Goal: Connect with others: Connect with others

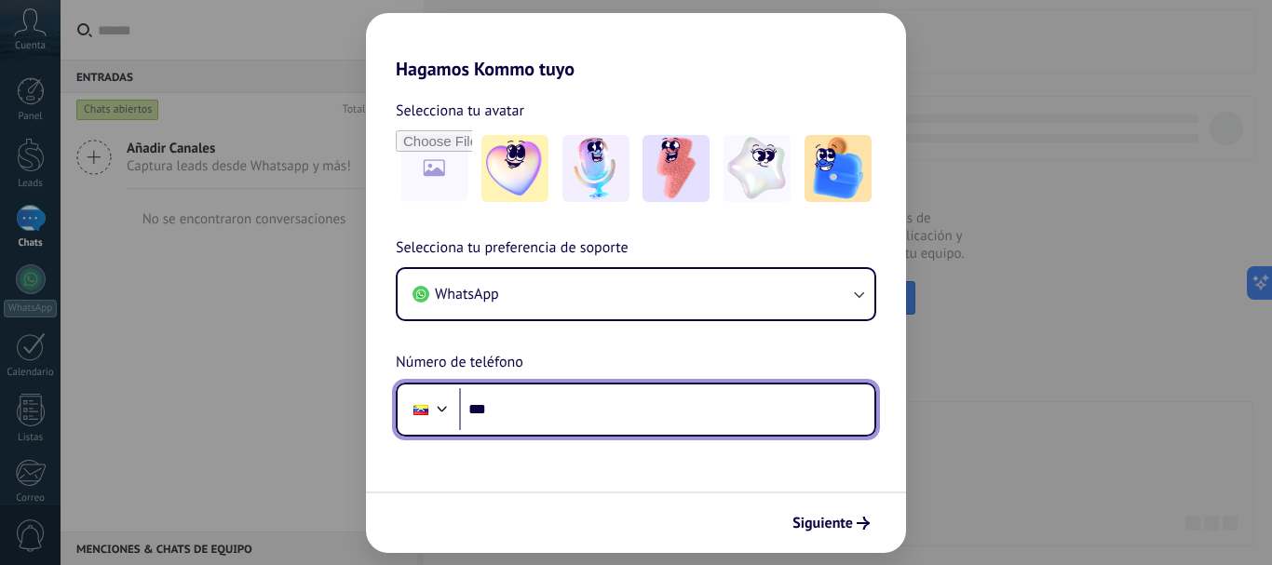
click at [514, 419] on input "***" at bounding box center [666, 409] width 415 height 43
type input "**********"
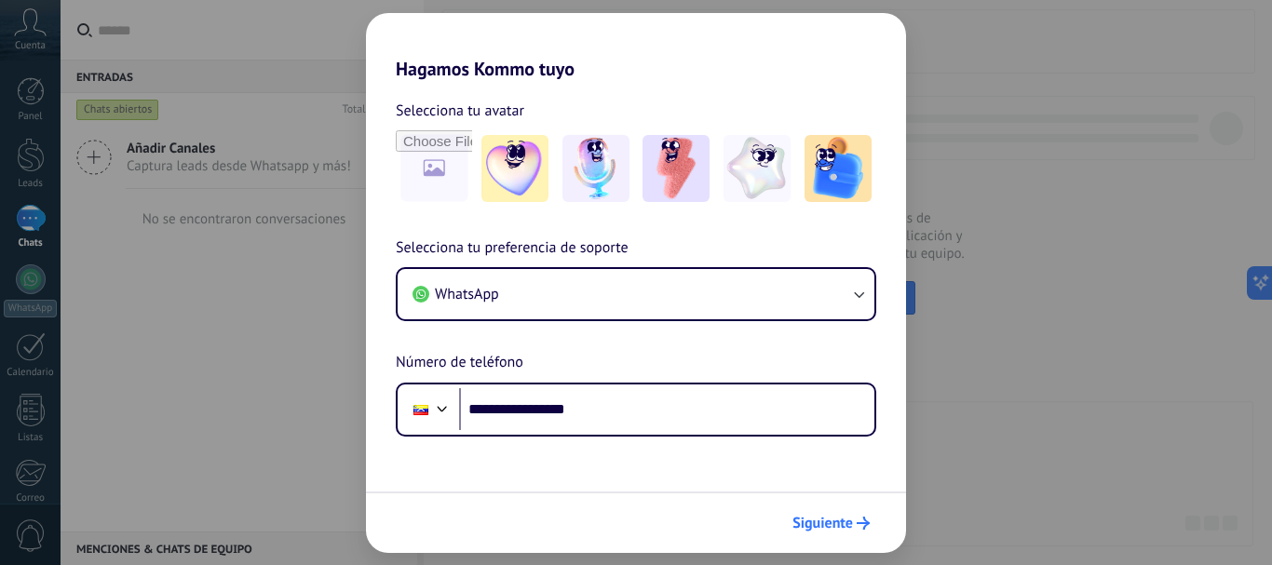
click at [854, 521] on span "Siguiente" at bounding box center [830, 523] width 77 height 13
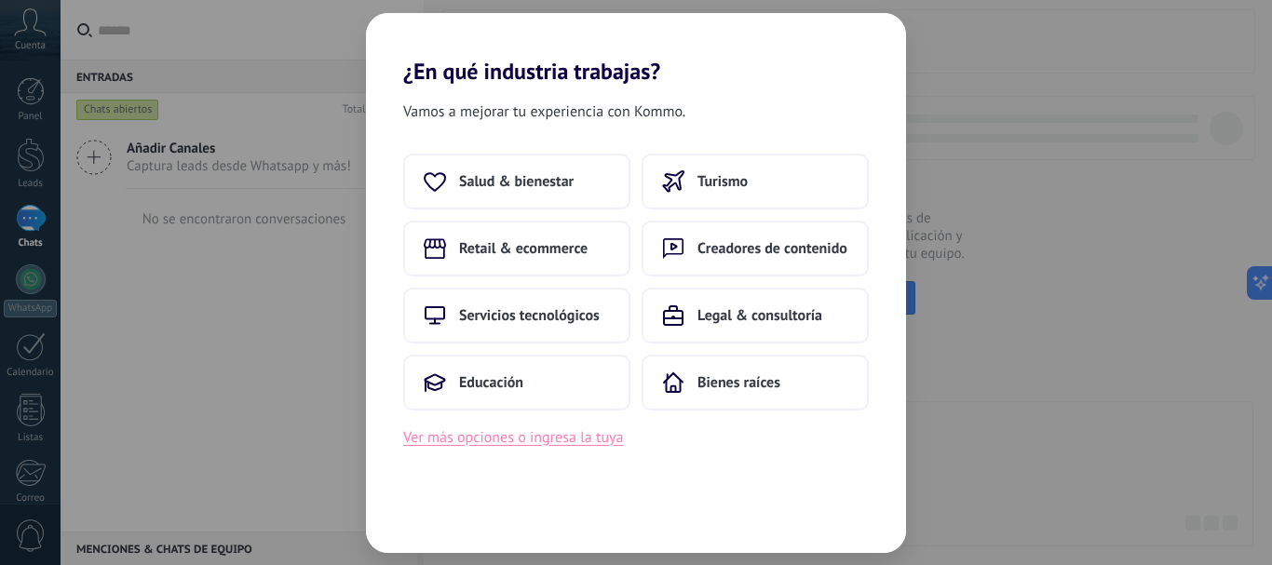
click at [529, 438] on button "Ver más opciones o ingresa la tuya" at bounding box center [513, 438] width 220 height 24
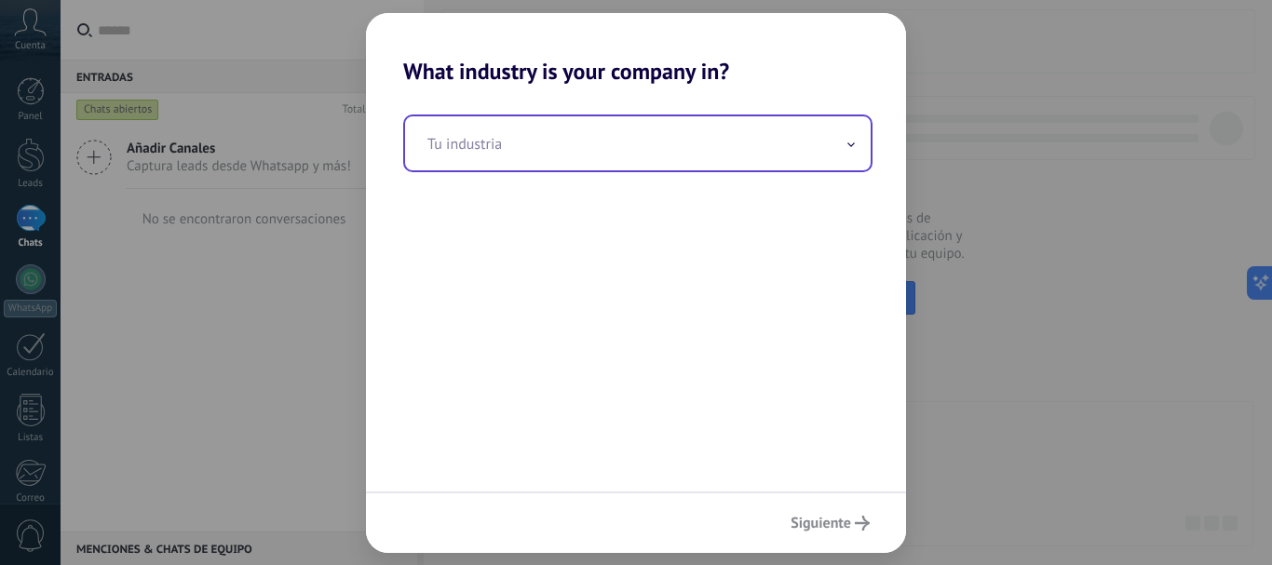
click at [492, 142] on input "text" at bounding box center [638, 143] width 466 height 54
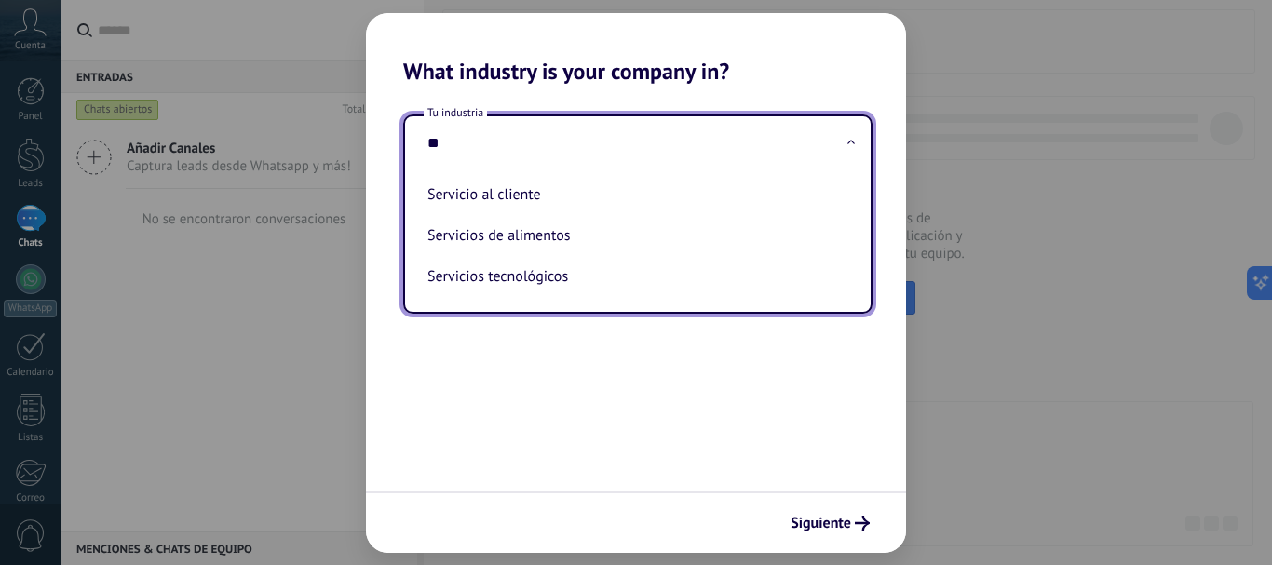
type input "*"
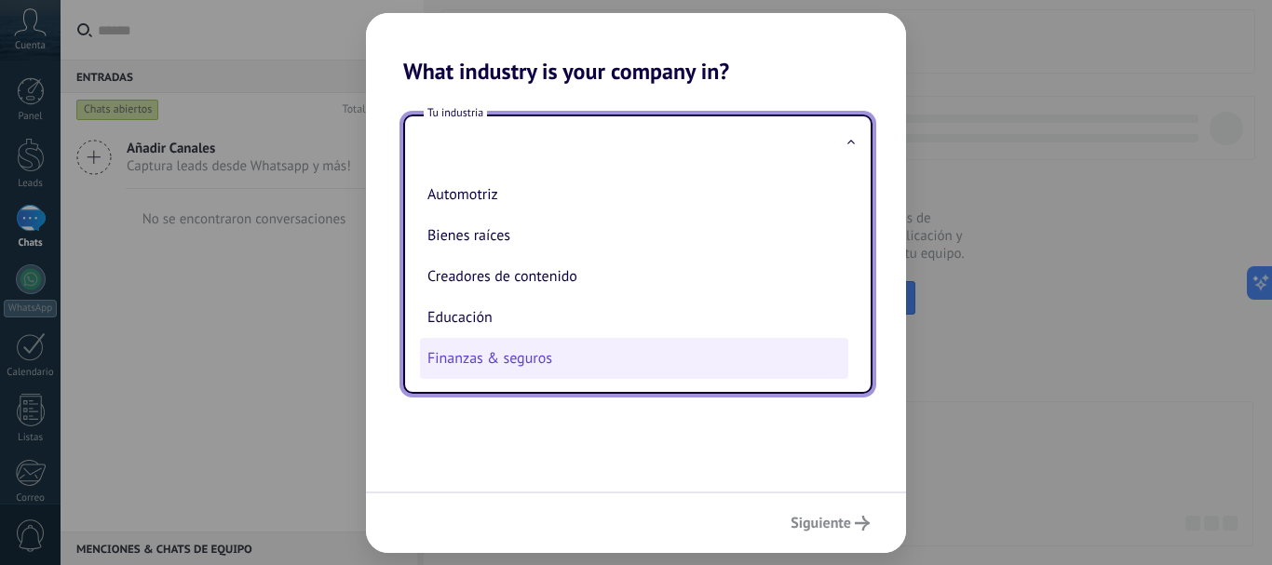
click at [500, 353] on li "Finanzas & seguros" at bounding box center [634, 358] width 428 height 41
type input "**********"
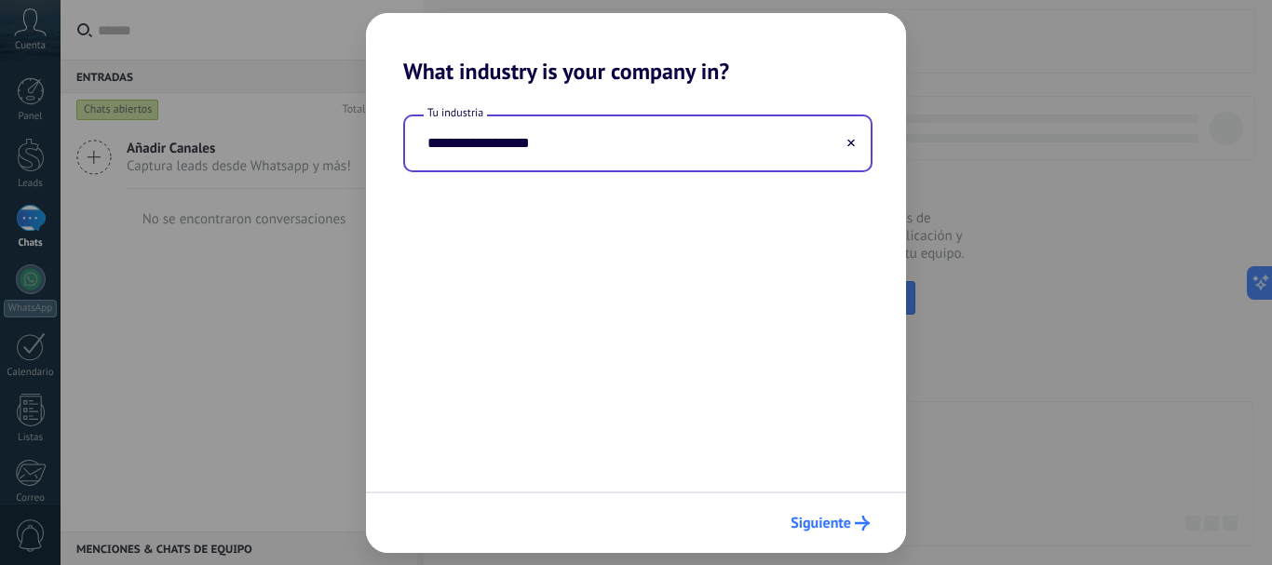
click at [829, 525] on span "Siguiente" at bounding box center [820, 523] width 61 height 13
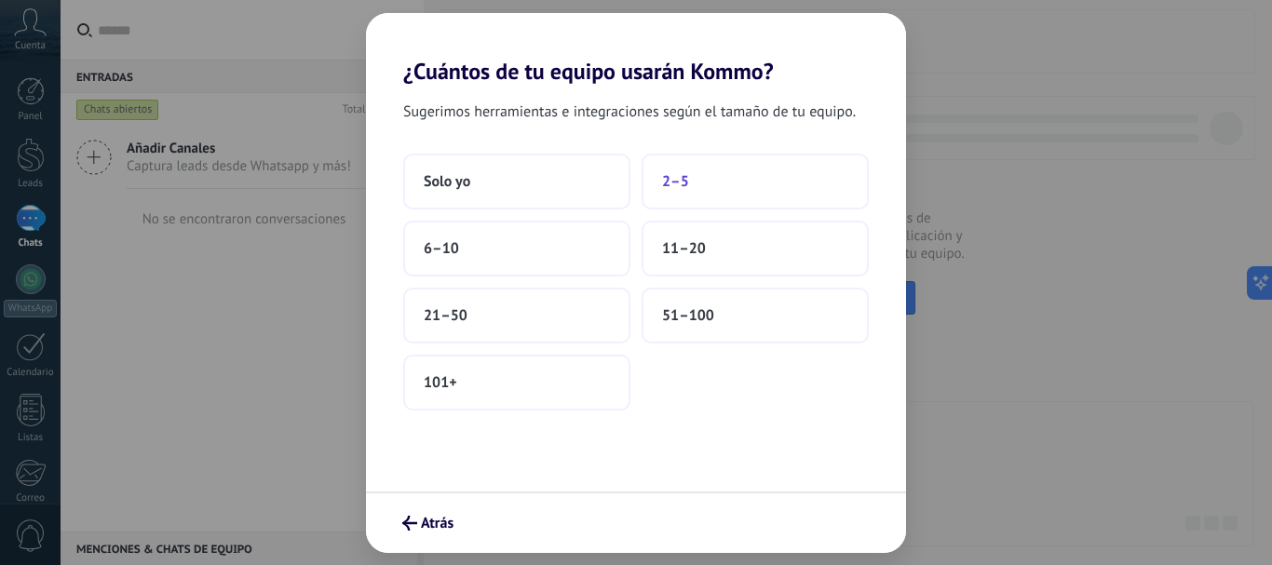
click at [747, 175] on button "2–5" at bounding box center [755, 182] width 227 height 56
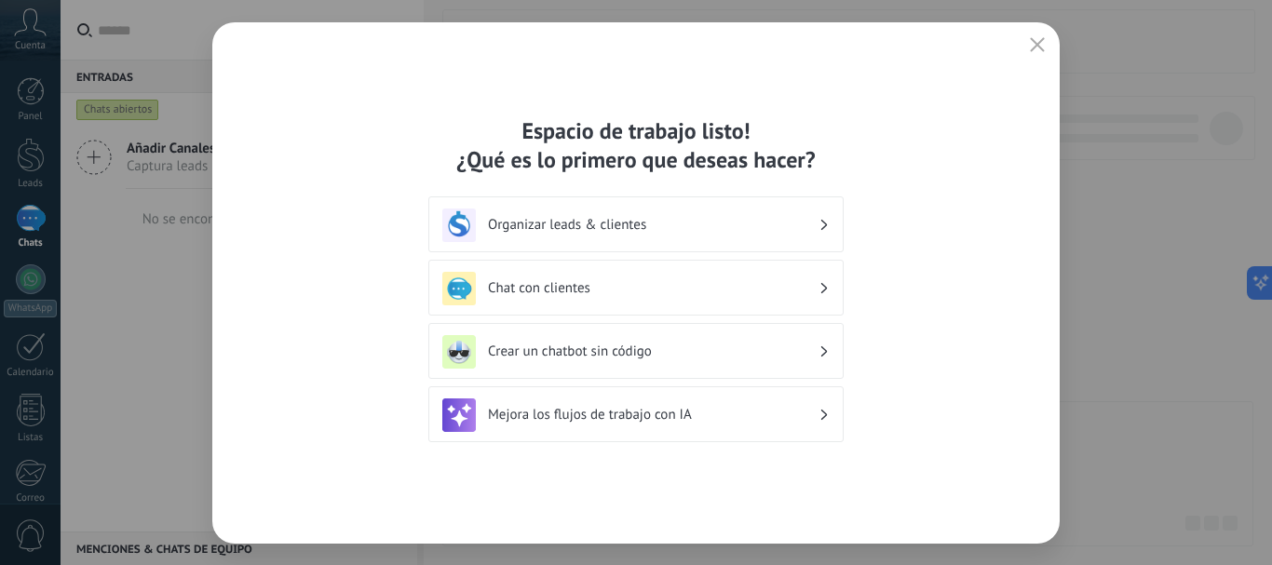
click at [628, 226] on h3 "Organizar leads & clientes" at bounding box center [653, 225] width 331 height 18
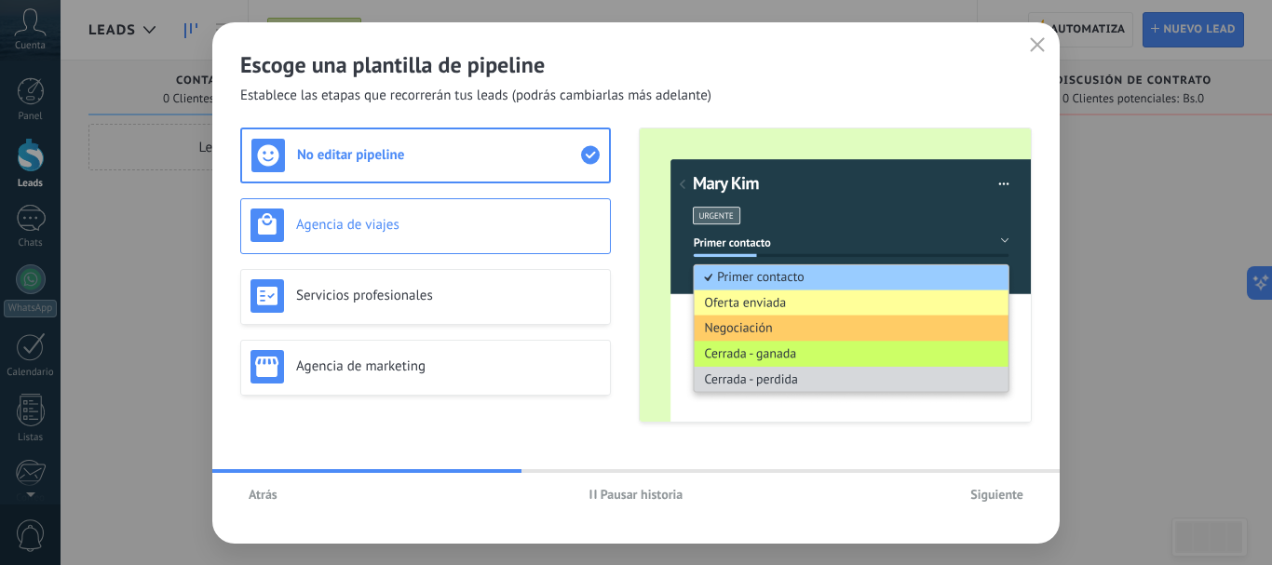
click at [510, 223] on h3 "Agencia de viajes" at bounding box center [448, 225] width 304 height 18
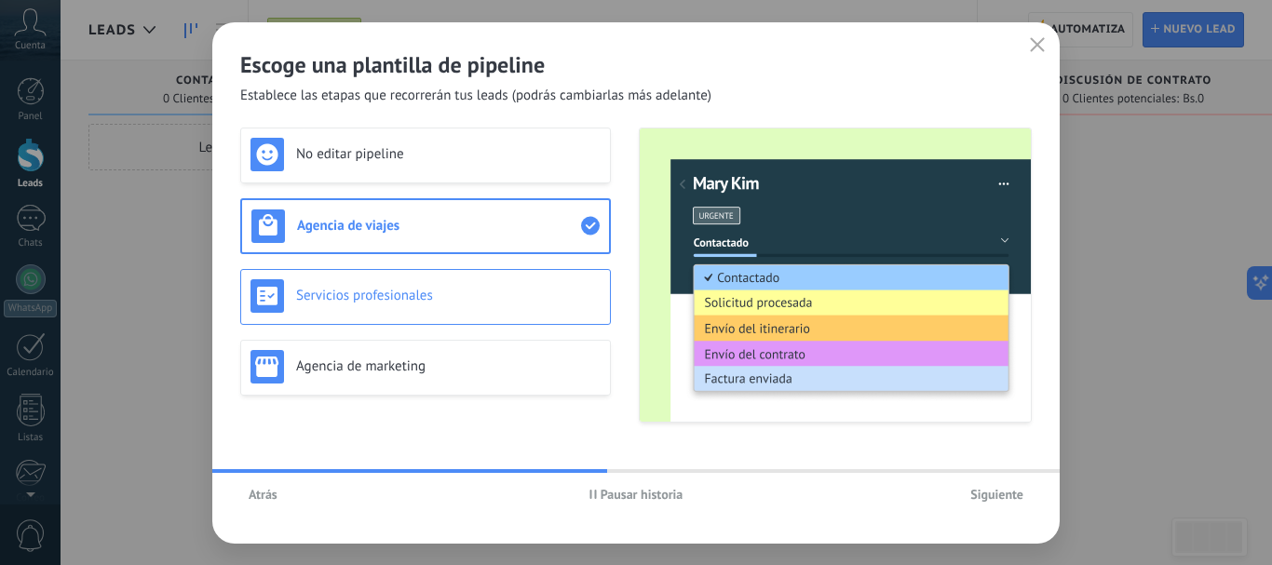
click at [519, 284] on div "Servicios profesionales" at bounding box center [425, 296] width 350 height 34
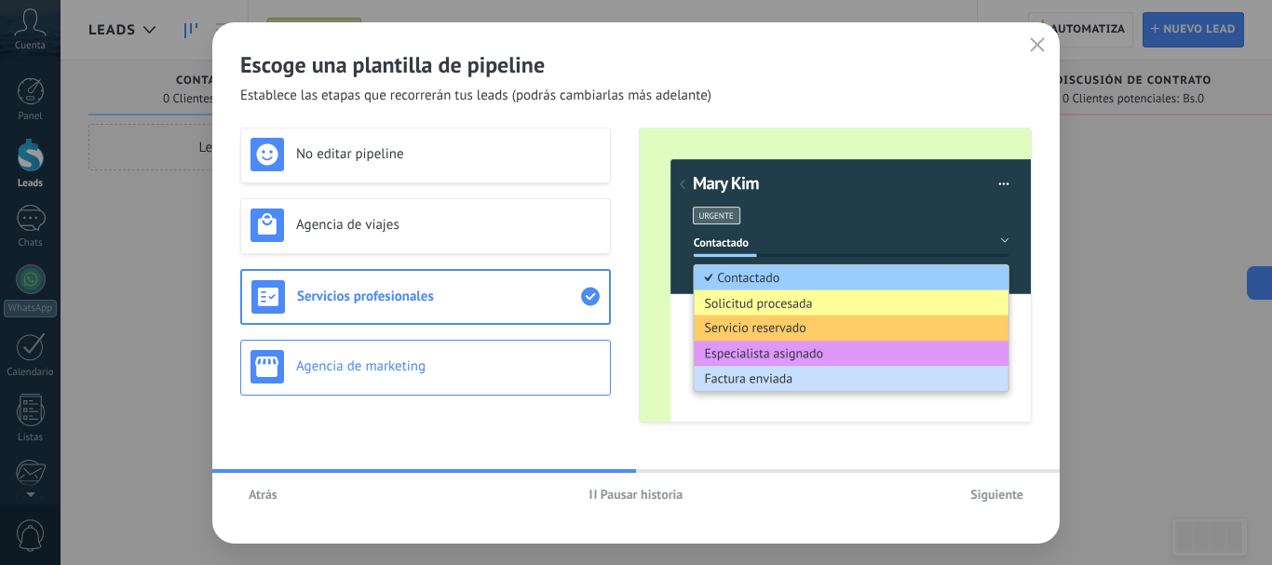
click at [505, 364] on h3 "Agencia de marketing" at bounding box center [448, 367] width 304 height 18
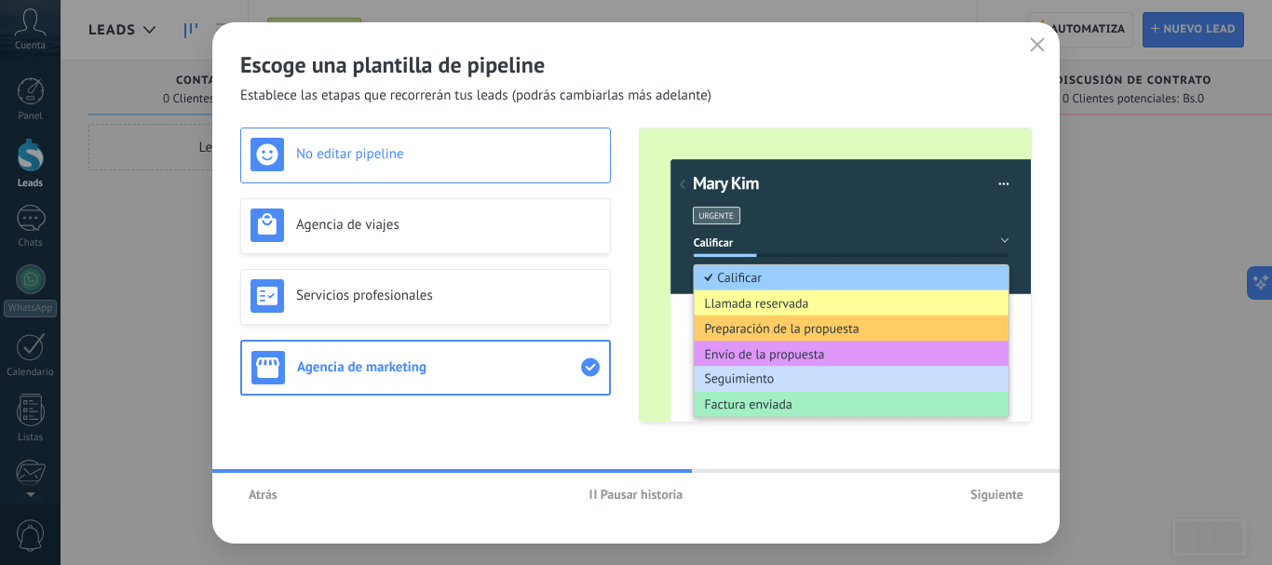
click at [487, 169] on div "No editar pipeline" at bounding box center [425, 155] width 350 height 34
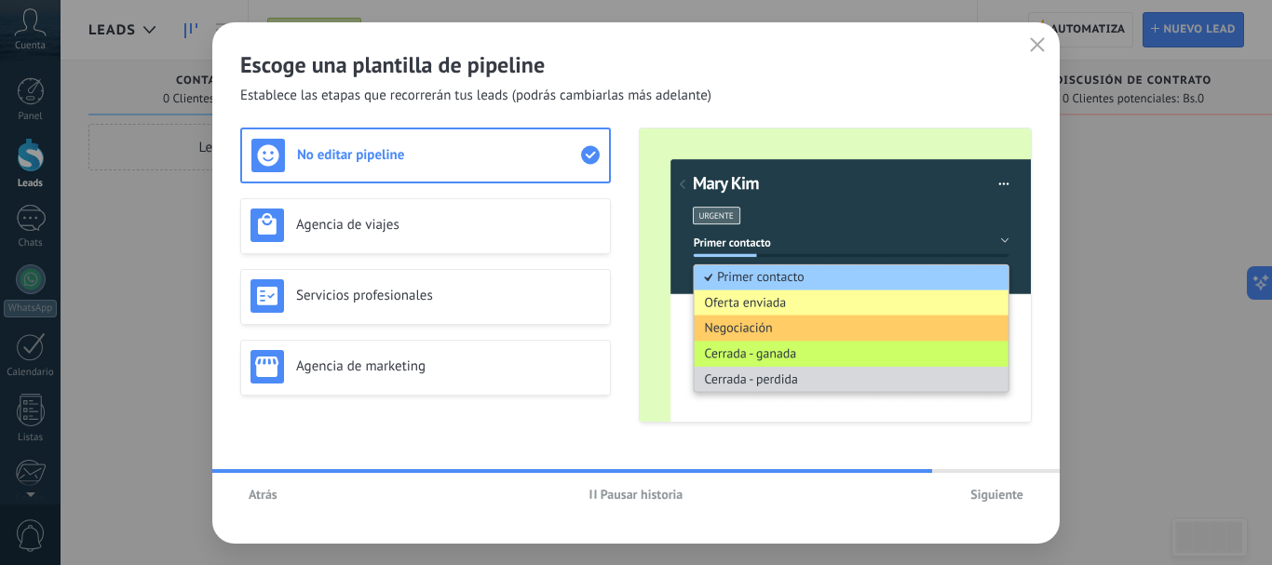
click at [985, 497] on span "Siguiente" at bounding box center [996, 494] width 53 height 13
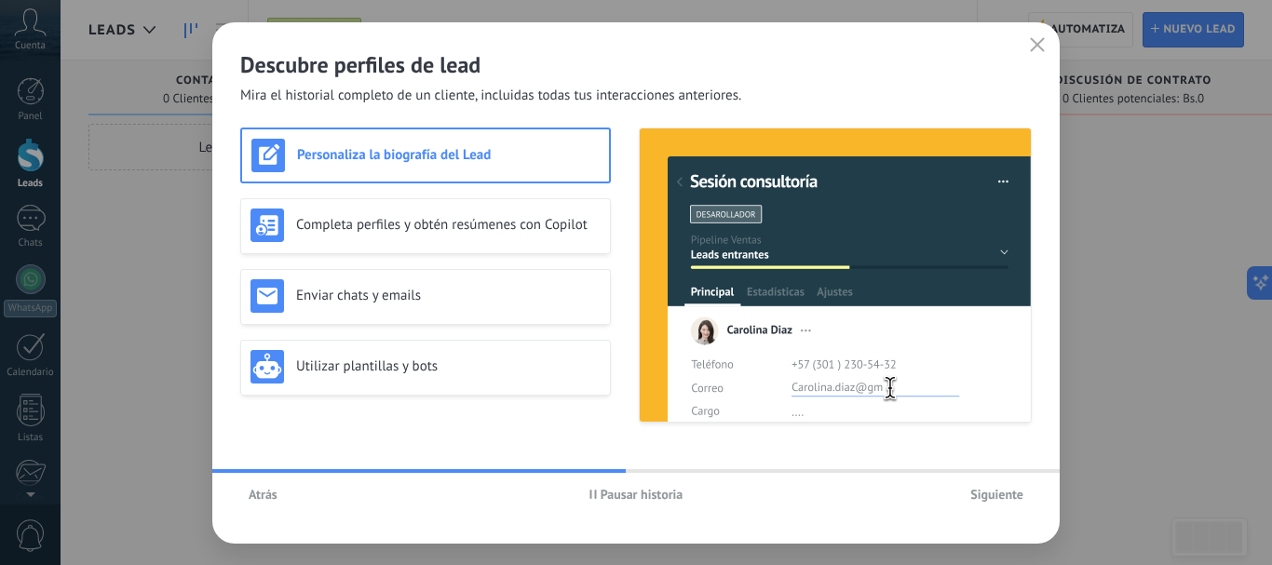
click at [986, 482] on button "Siguiente" at bounding box center [997, 494] width 70 height 28
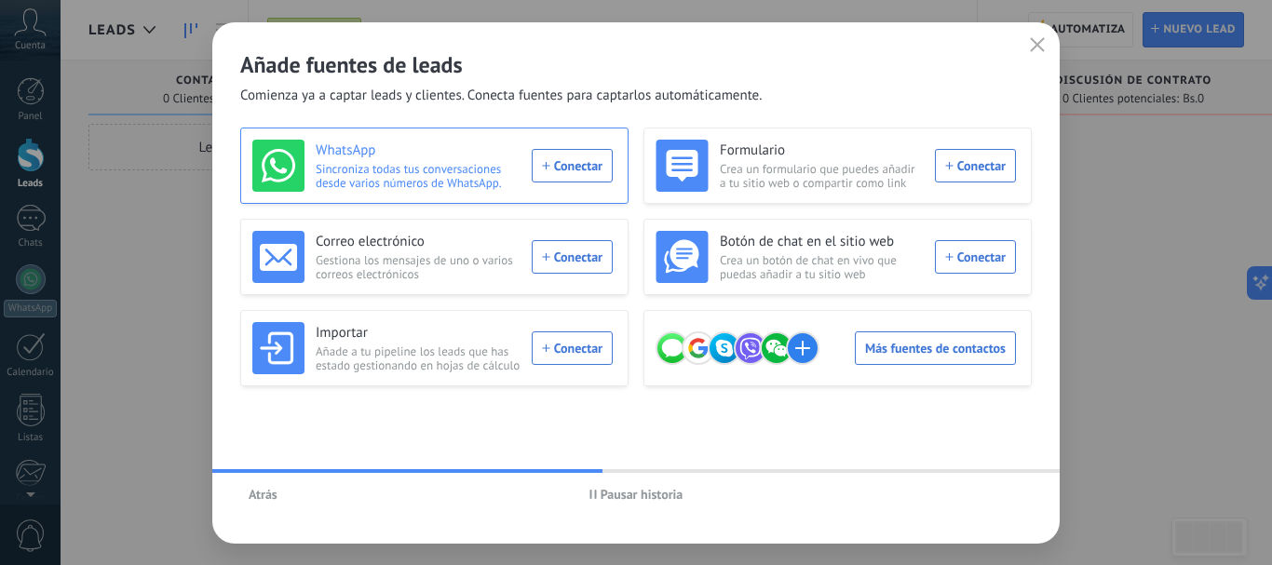
click at [556, 168] on div "WhatsApp Sincroniza todas tus conversaciones desde varios números de WhatsApp. …" at bounding box center [432, 166] width 360 height 52
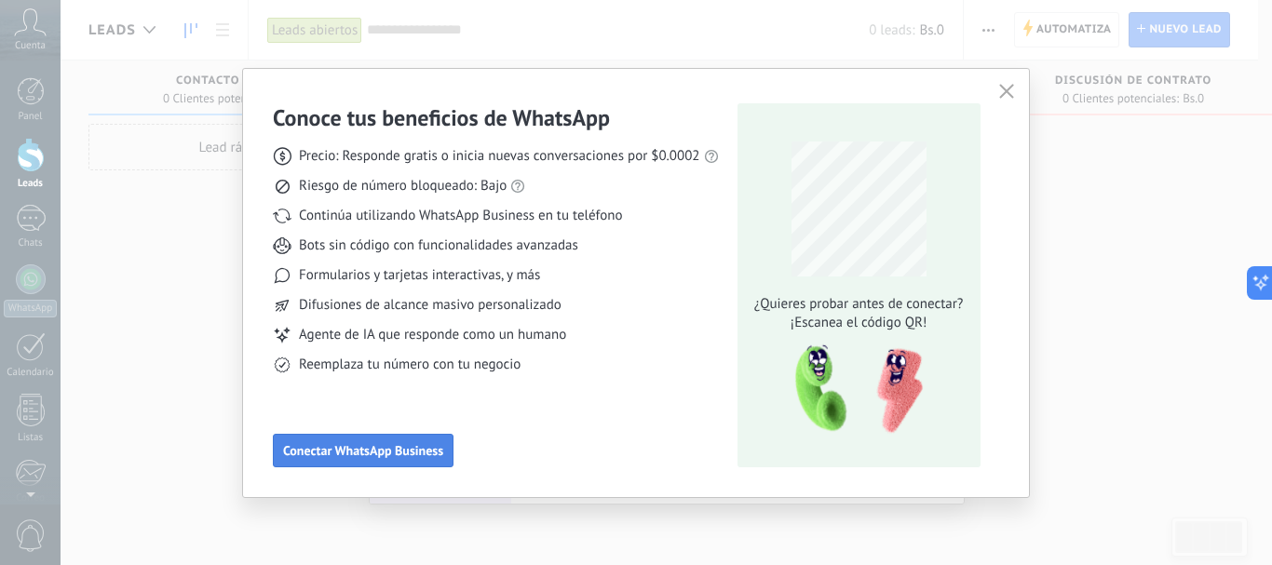
click at [384, 444] on span "Conectar WhatsApp Business" at bounding box center [363, 450] width 160 height 13
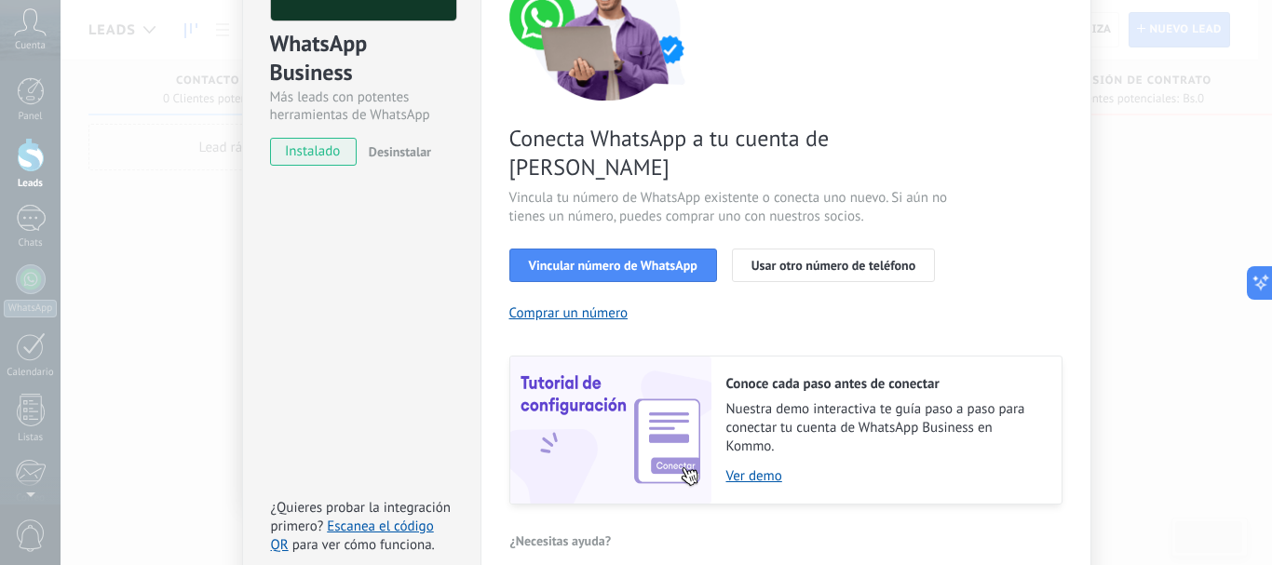
scroll to position [262, 0]
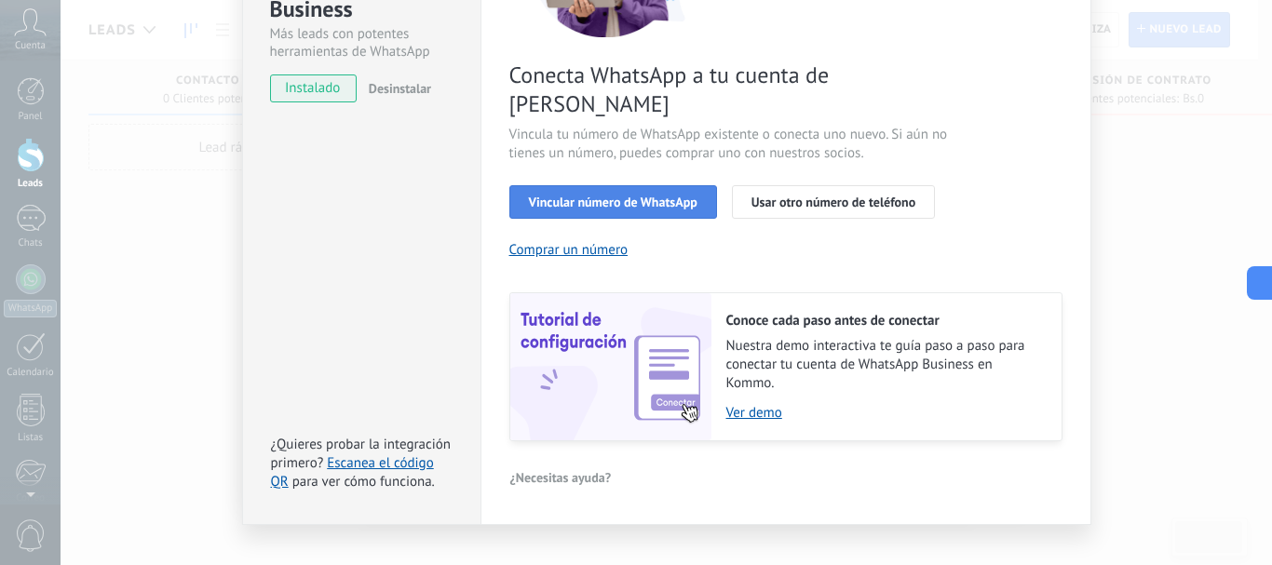
click at [584, 196] on span "Vincular número de WhatsApp" at bounding box center [613, 202] width 169 height 13
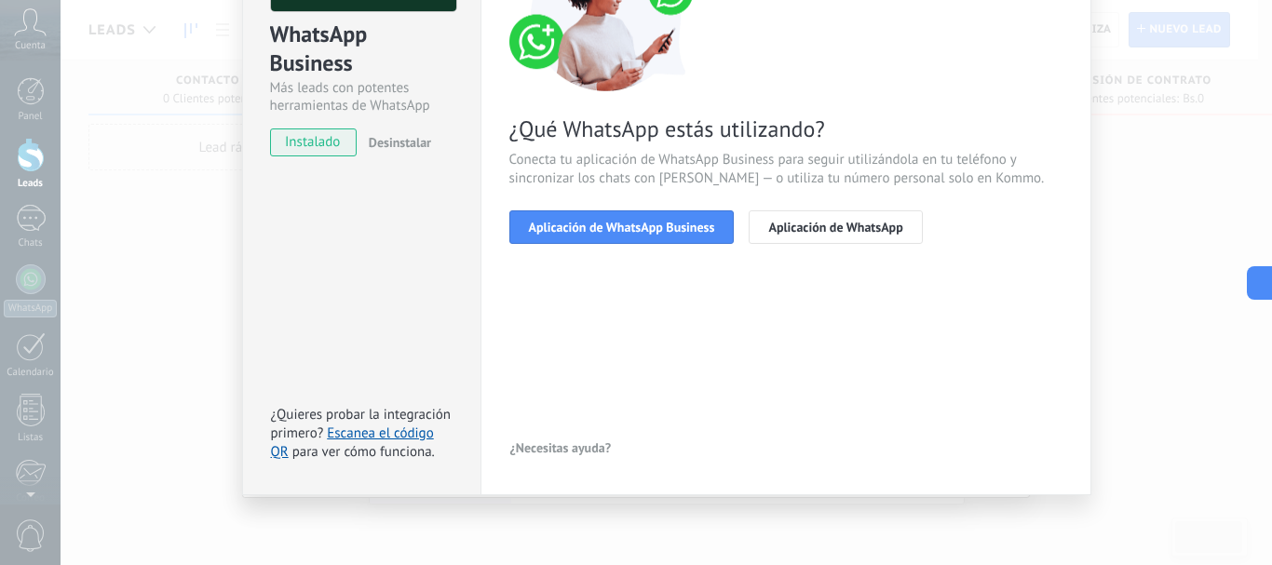
scroll to position [208, 0]
click at [695, 227] on span "Aplicación de WhatsApp Business" at bounding box center [622, 227] width 186 height 13
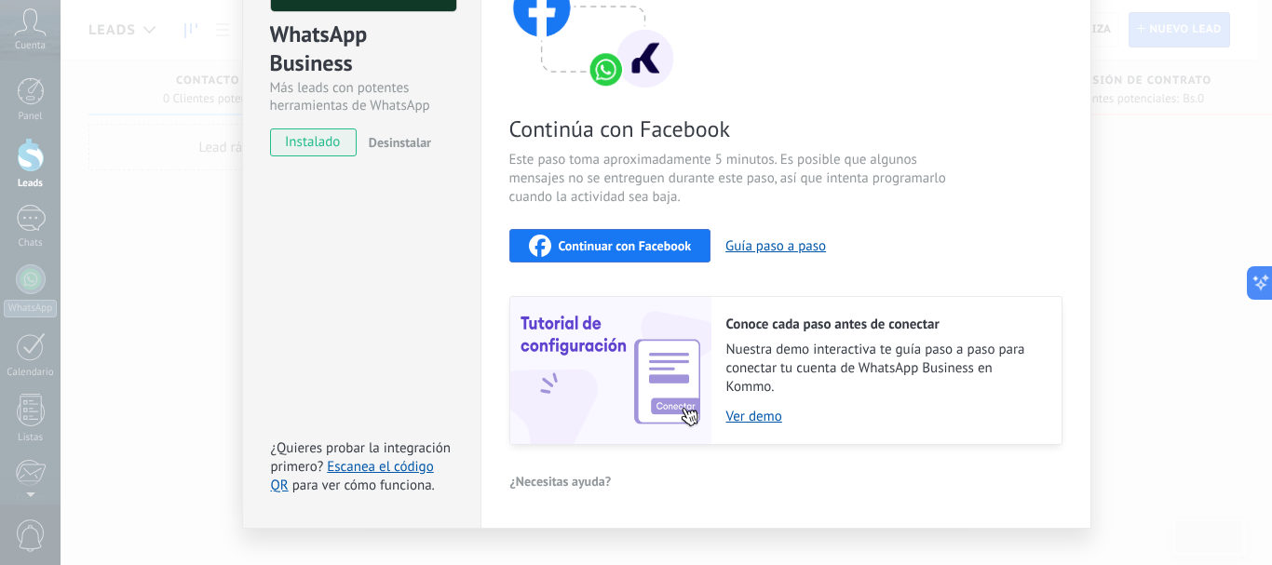
click at [681, 248] on span "Continuar con Facebook" at bounding box center [625, 245] width 133 height 13
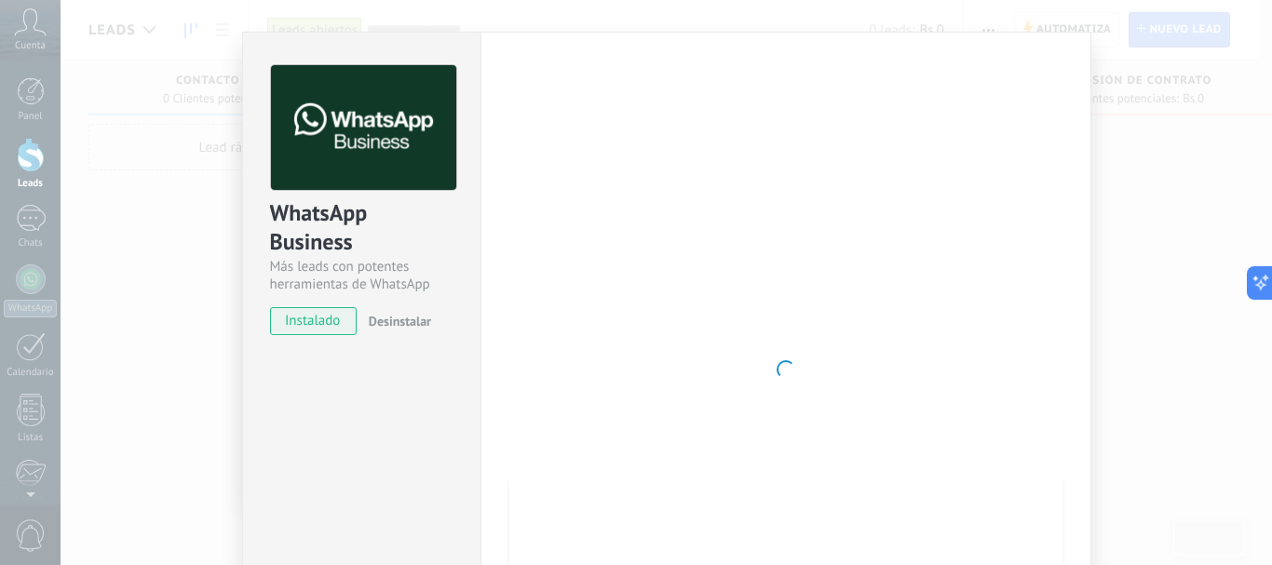
scroll to position [0, 0]
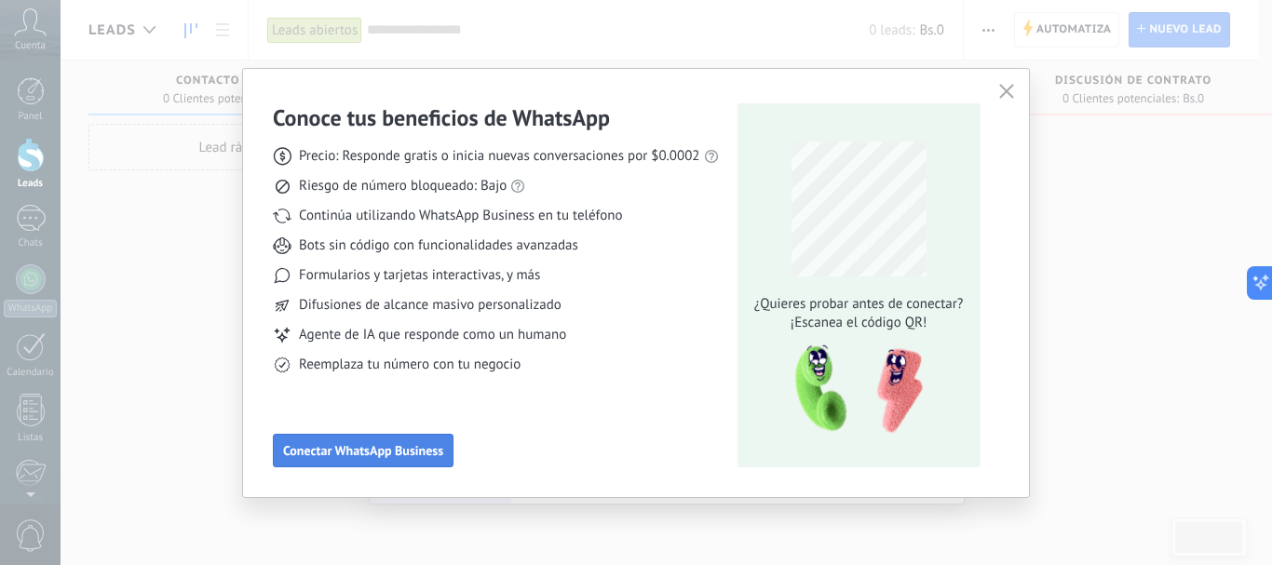
click at [386, 441] on button "Conectar WhatsApp Business" at bounding box center [363, 451] width 181 height 34
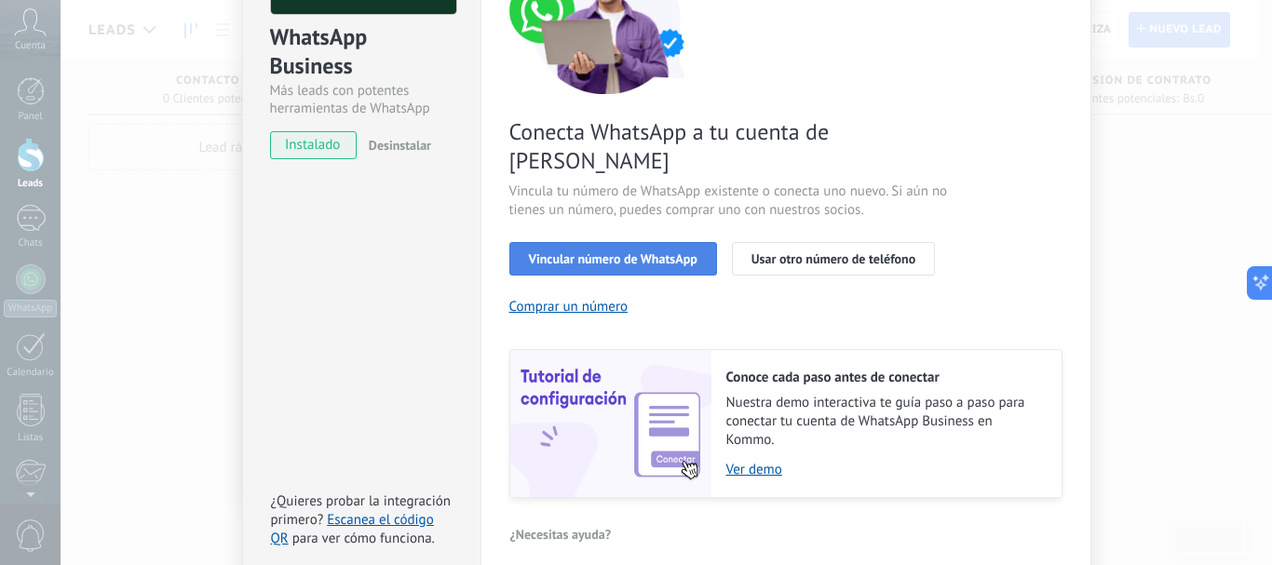
scroll to position [262, 0]
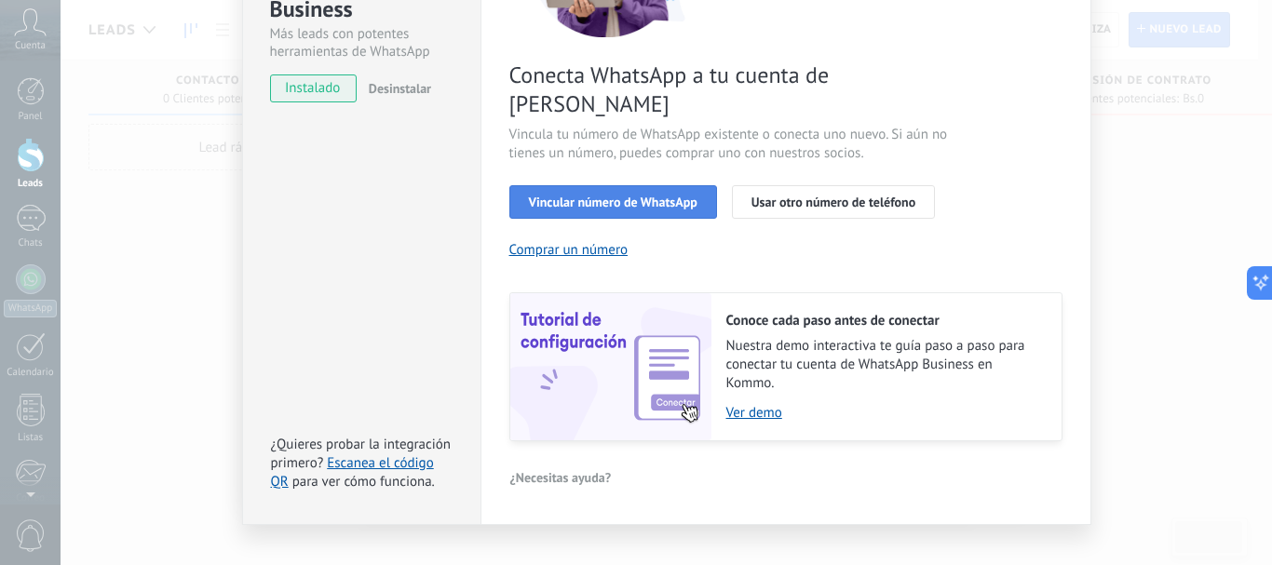
click at [655, 185] on button "Vincular número de WhatsApp" at bounding box center [613, 202] width 208 height 34
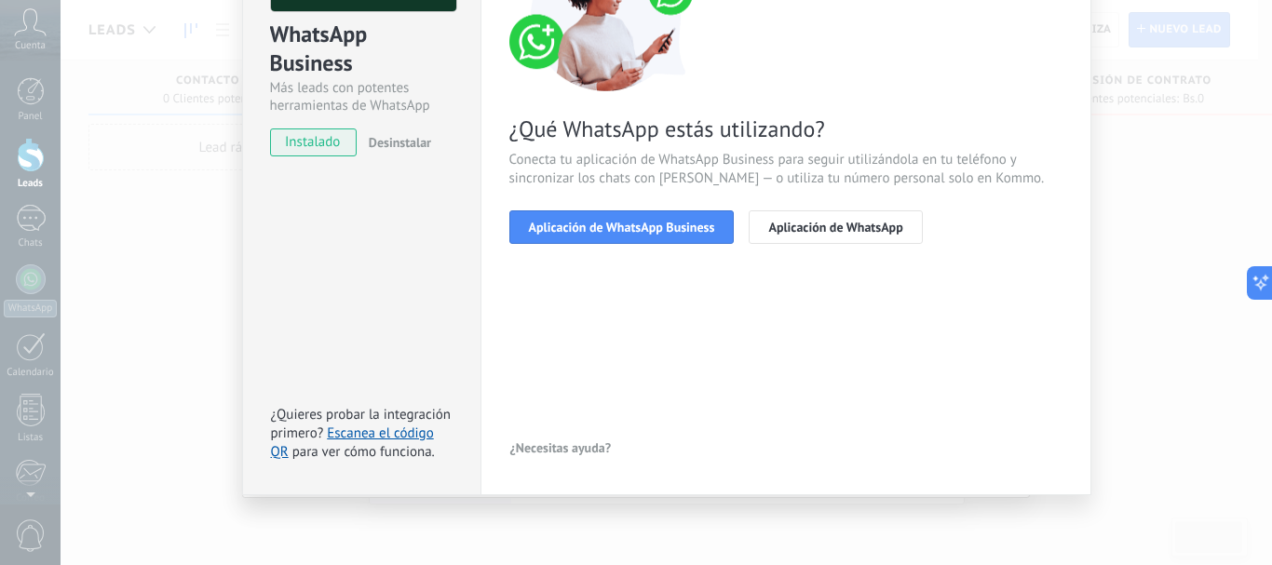
scroll to position [208, 0]
click at [664, 227] on span "Aplicación de WhatsApp Business" at bounding box center [622, 227] width 186 height 13
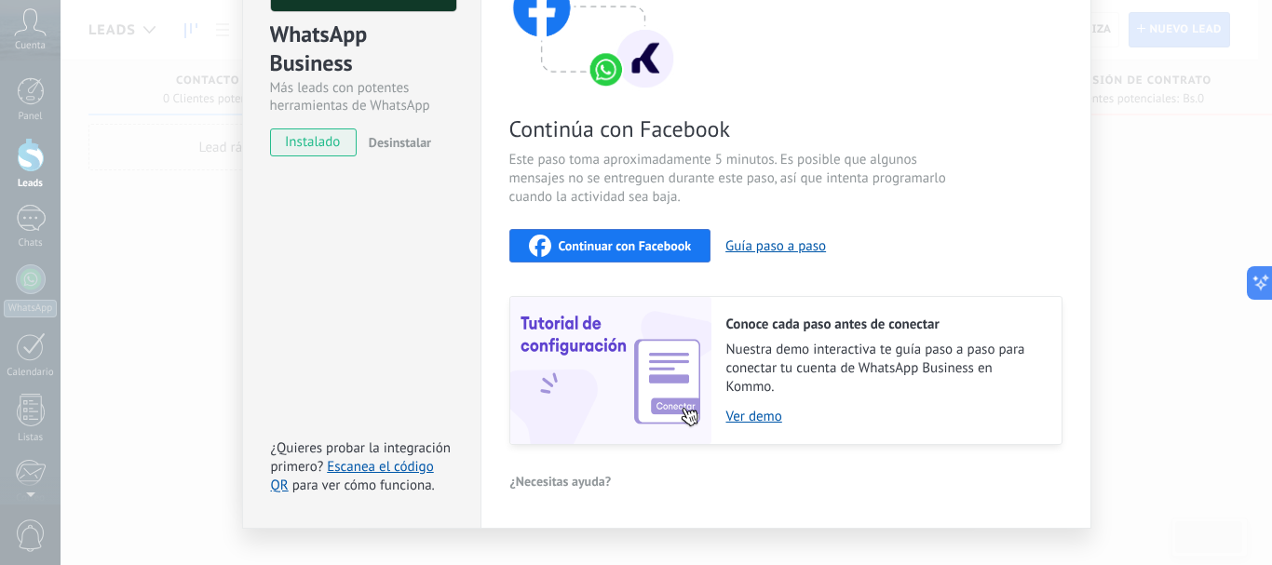
click at [665, 250] on span "Continuar con Facebook" at bounding box center [625, 245] width 133 height 13
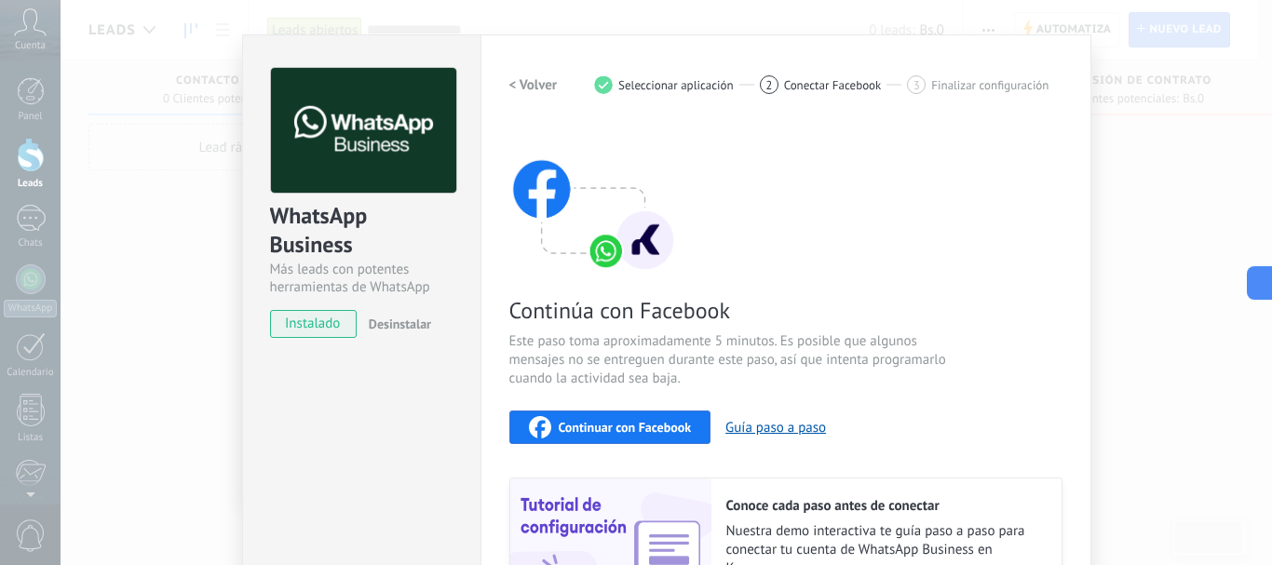
scroll to position [0, 0]
